Goal: Task Accomplishment & Management: Manage account settings

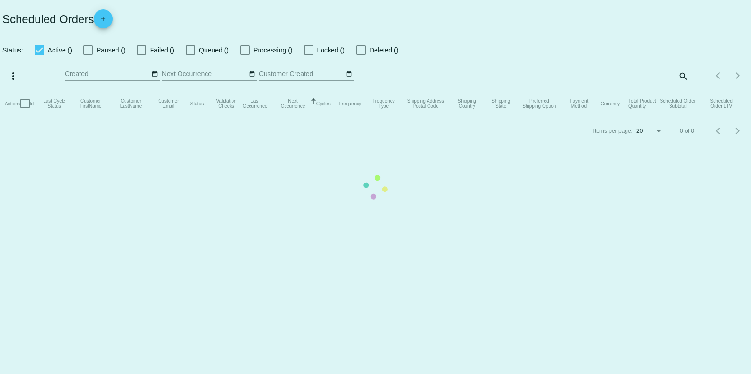
checkbox input "false"
checkbox input "true"
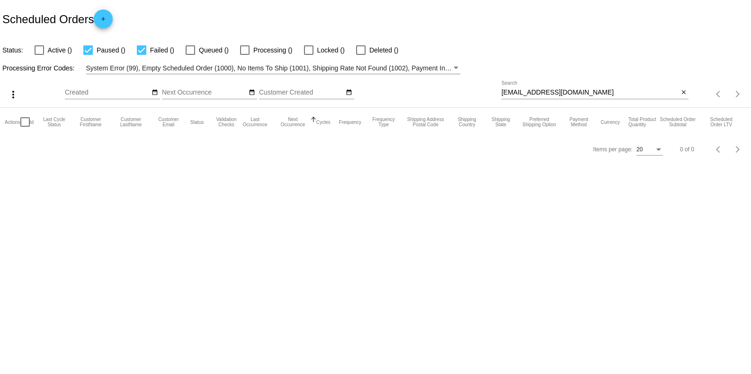
click at [584, 92] on input "[EMAIL_ADDRESS][DOMAIN_NAME]" at bounding box center [589, 93] width 177 height 8
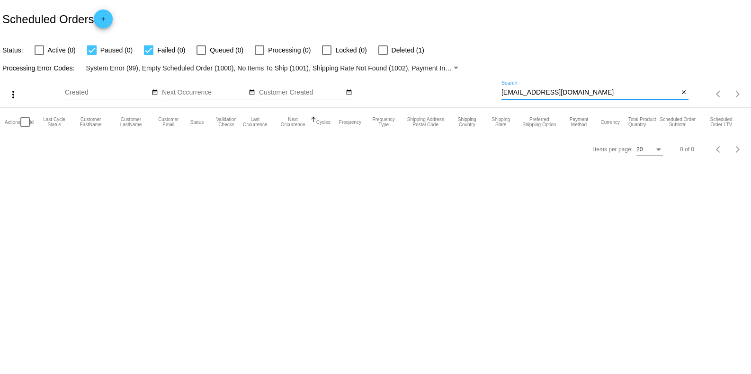
paste input "[EMAIL_ADDRESS][DOMAIN_NAME]"
type input "[EMAIL_ADDRESS][DOMAIN_NAME]"
